Goal: Check status

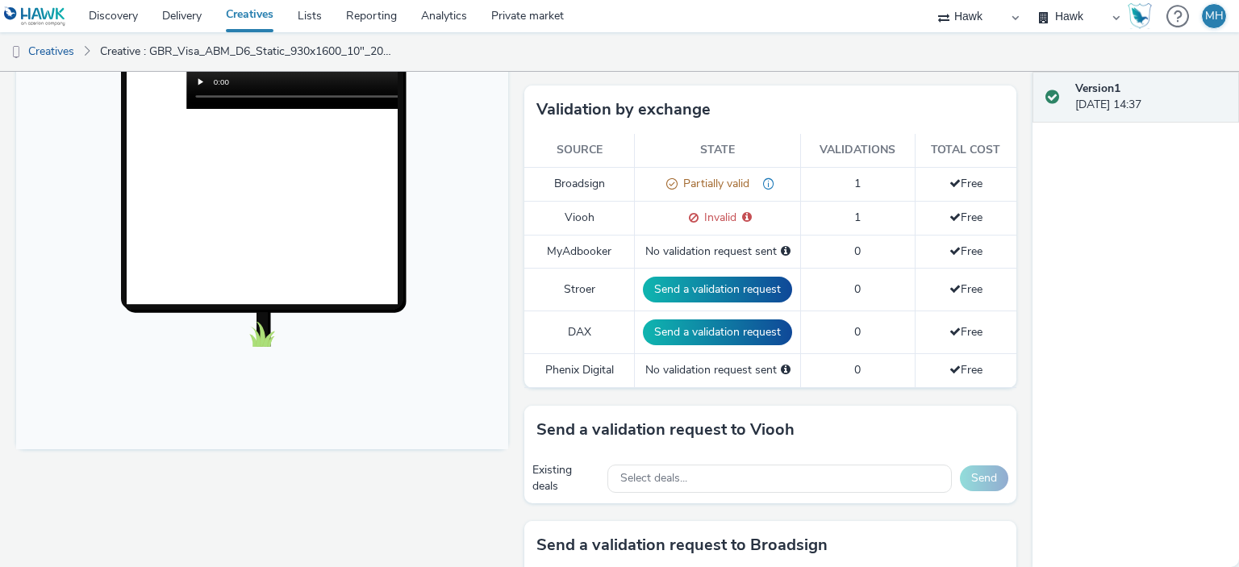
scroll to position [242, 0]
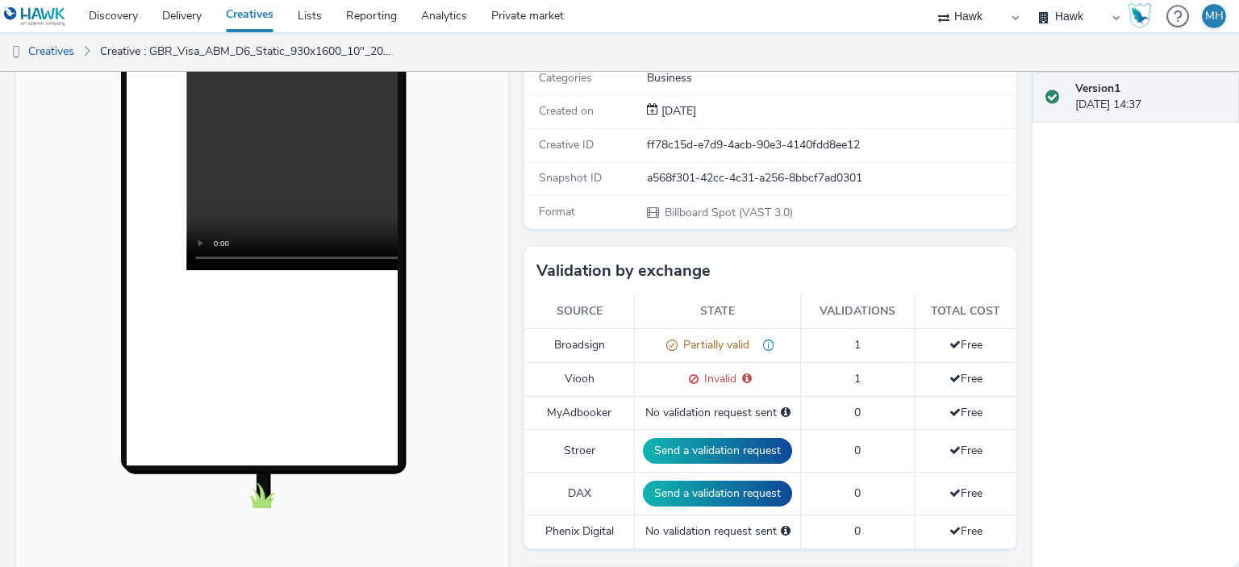
click at [854, 382] on span "1" at bounding box center [857, 378] width 6 height 15
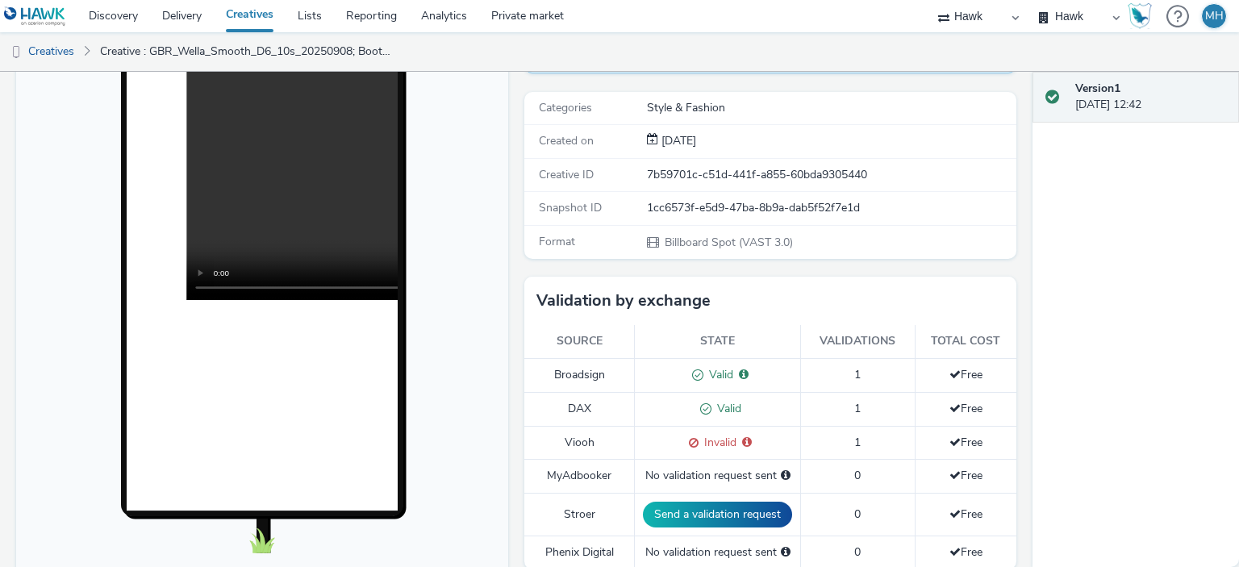
scroll to position [403, 0]
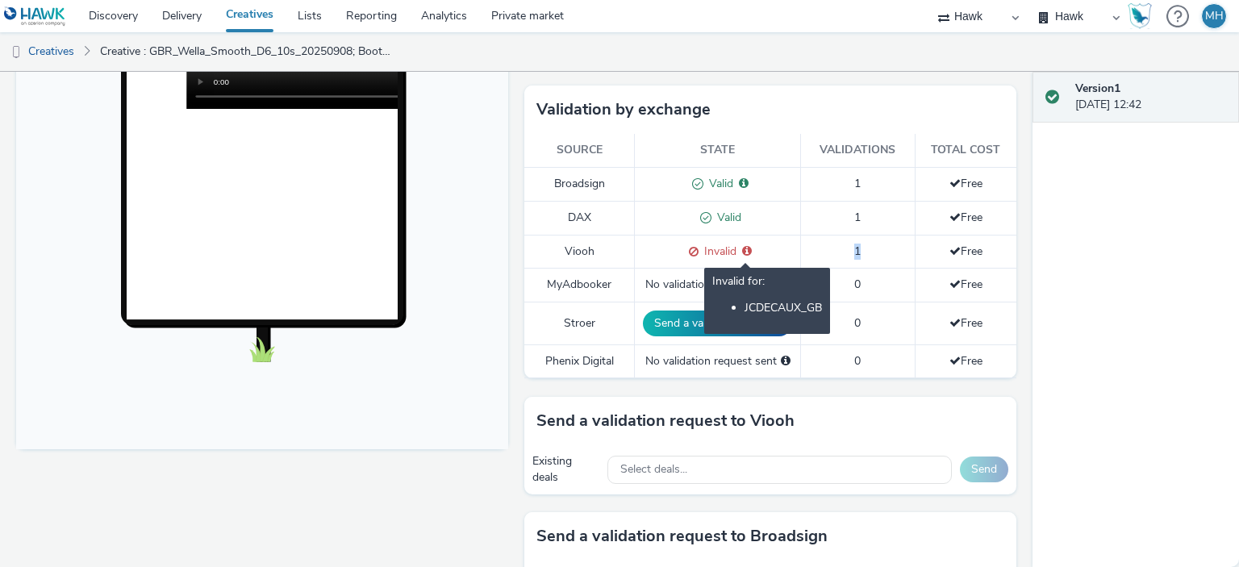
drag, startPoint x: 882, startPoint y: 240, endPoint x: 737, endPoint y: 251, distance: 145.6
click at [829, 249] on td "1" at bounding box center [858, 252] width 114 height 34
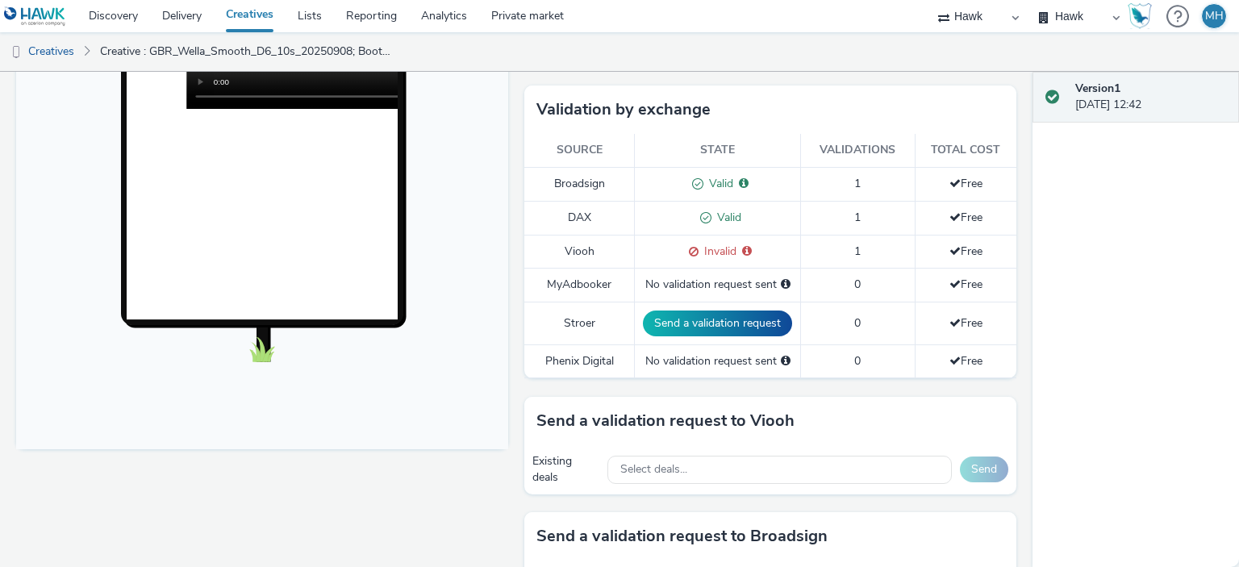
click at [683, 244] on span at bounding box center [690, 251] width 15 height 15
click at [683, 246] on span at bounding box center [690, 251] width 15 height 15
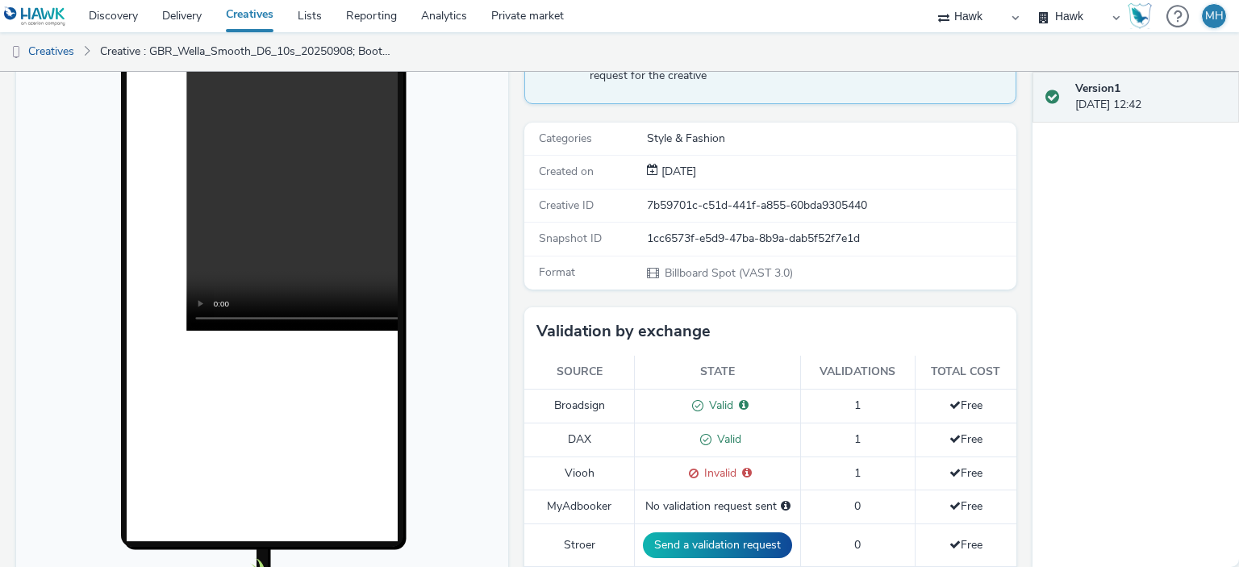
scroll to position [0, 0]
